Goal: Information Seeking & Learning: Learn about a topic

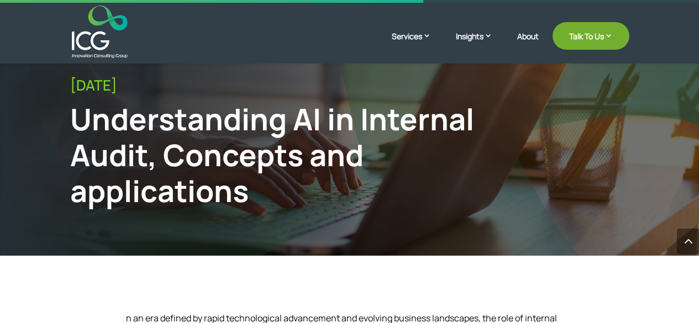
scroll to position [849, 0]
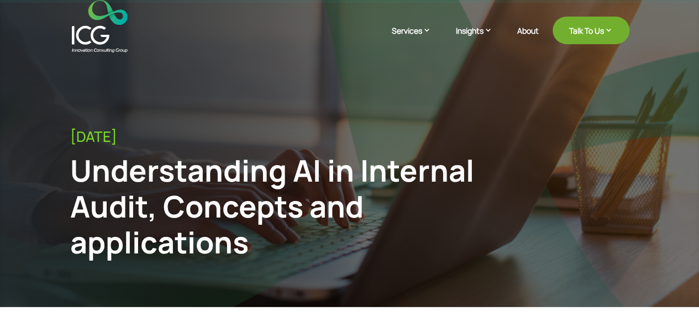
click at [139, 177] on div "Understanding AI in Internal Audit, Concepts and applications" at bounding box center [285, 206] width 431 height 107
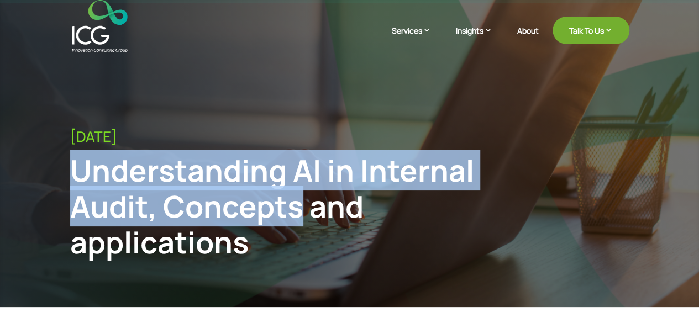
drag, startPoint x: 139, startPoint y: 177, endPoint x: 230, endPoint y: 194, distance: 92.3
click at [230, 194] on div "Understanding AI in Internal Audit, Concepts and applications" at bounding box center [285, 206] width 431 height 107
click at [266, 207] on div "Understanding AI in Internal Audit, Concepts and applications" at bounding box center [285, 206] width 431 height 107
